Goal: Task Accomplishment & Management: Complete application form

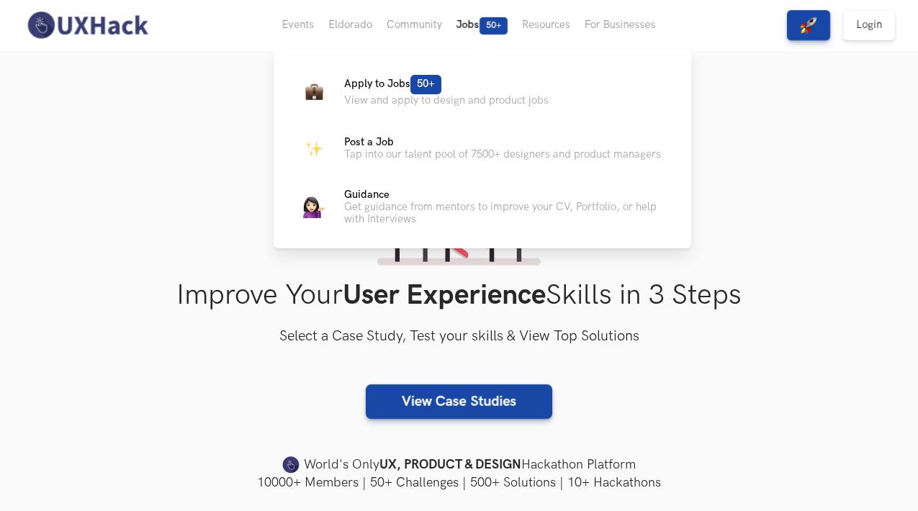
click at [481, 24] on span "50+" at bounding box center [494, 25] width 28 height 17
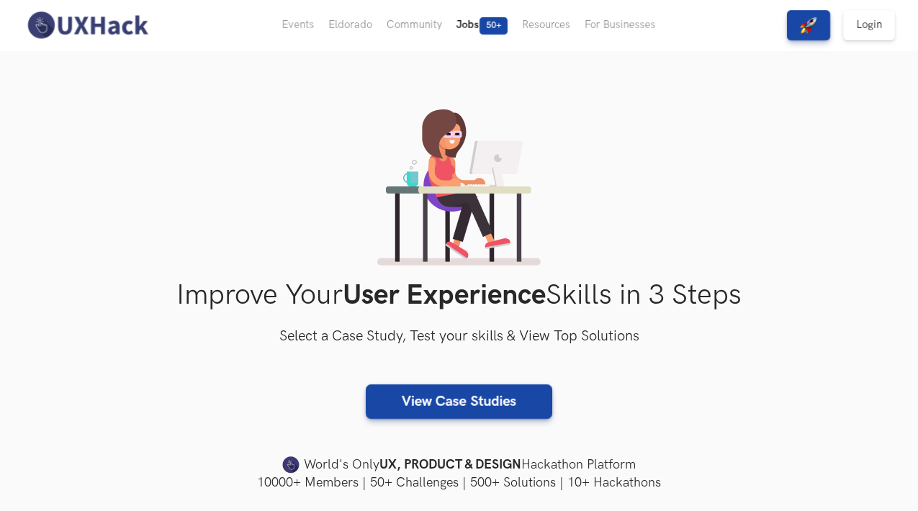
click at [471, 25] on button "Jobs 50+" at bounding box center [482, 25] width 66 height 50
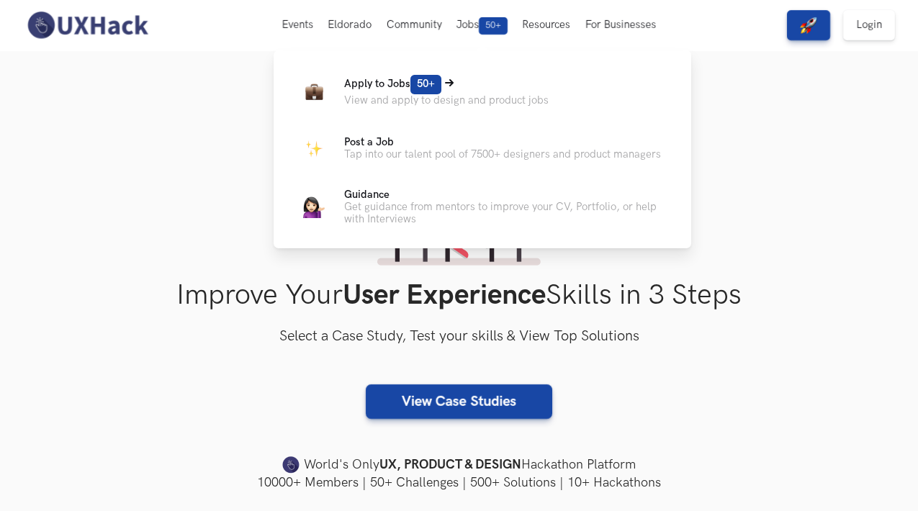
click at [407, 94] on p "View and apply to design and product jobs" at bounding box center [446, 100] width 205 height 12
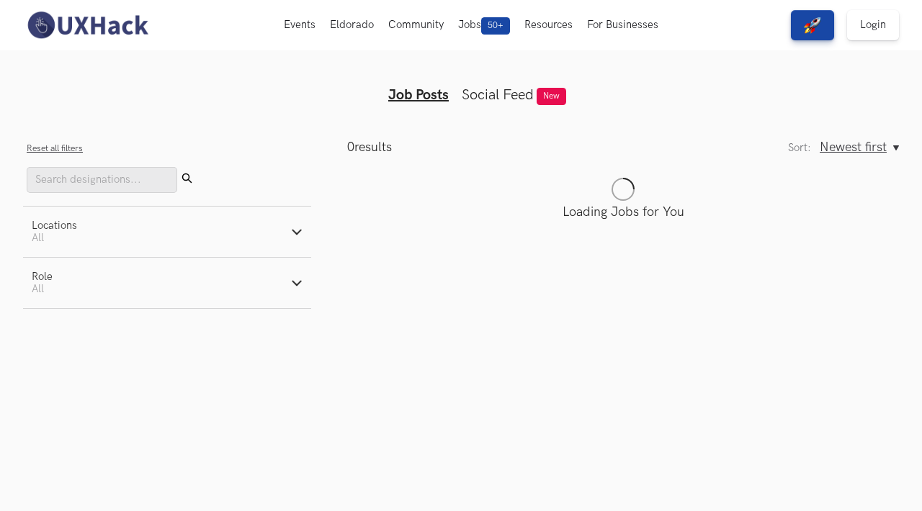
click at [636, 231] on main "0 results Sort: Newest first Oldest first Newest first Sort: Newest first Oldes…" at bounding box center [605, 224] width 588 height 169
click at [504, 88] on link "Social Feed" at bounding box center [498, 94] width 72 height 17
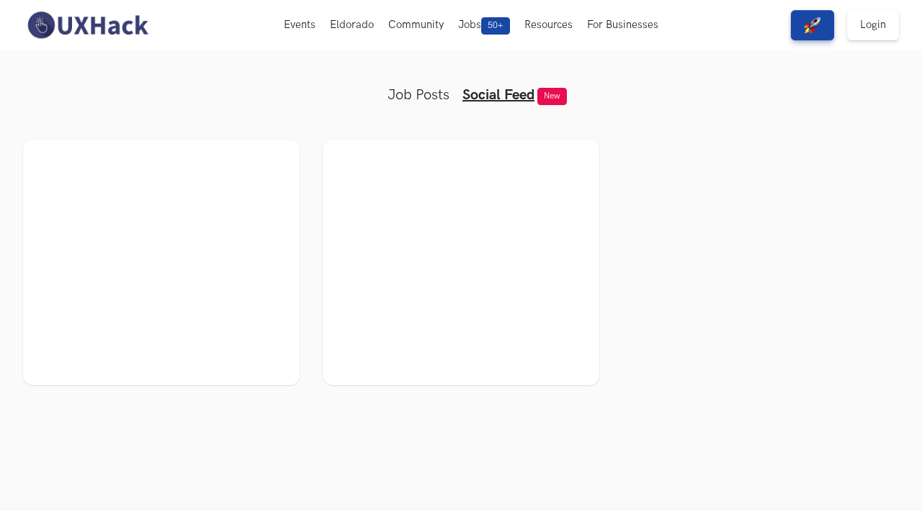
click at [448, 87] on link "Job Posts" at bounding box center [418, 94] width 62 height 17
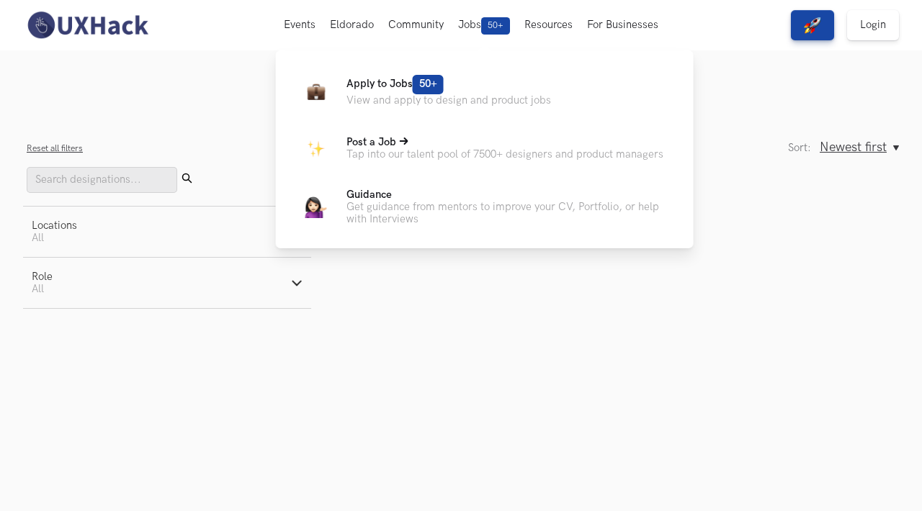
click at [465, 148] on p "Post a Job" at bounding box center [504, 142] width 317 height 12
